Goal: Find specific page/section: Find specific page/section

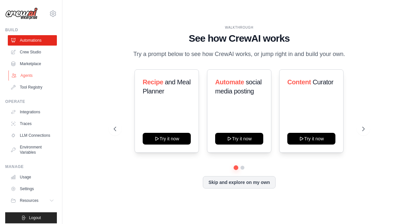
click at [34, 75] on link "Agents" at bounding box center [32, 75] width 49 height 10
